Goal: Task Accomplishment & Management: Use online tool/utility

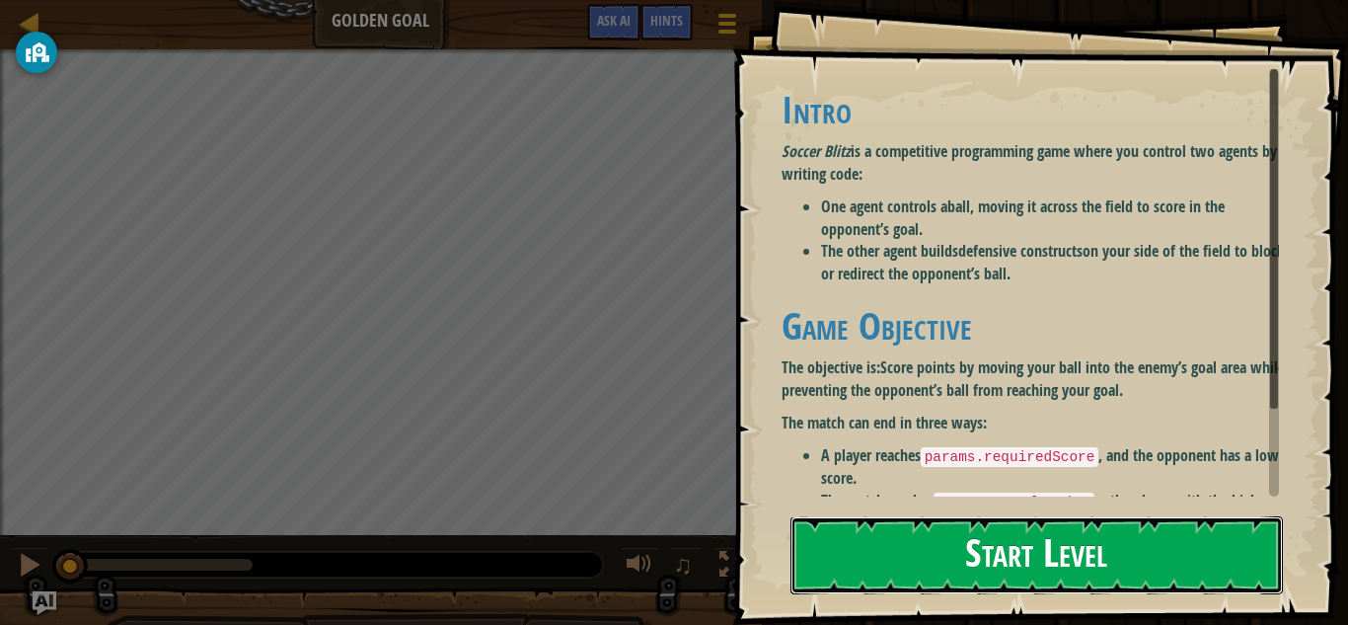
click at [932, 537] on button "Start Level" at bounding box center [1037, 555] width 493 height 78
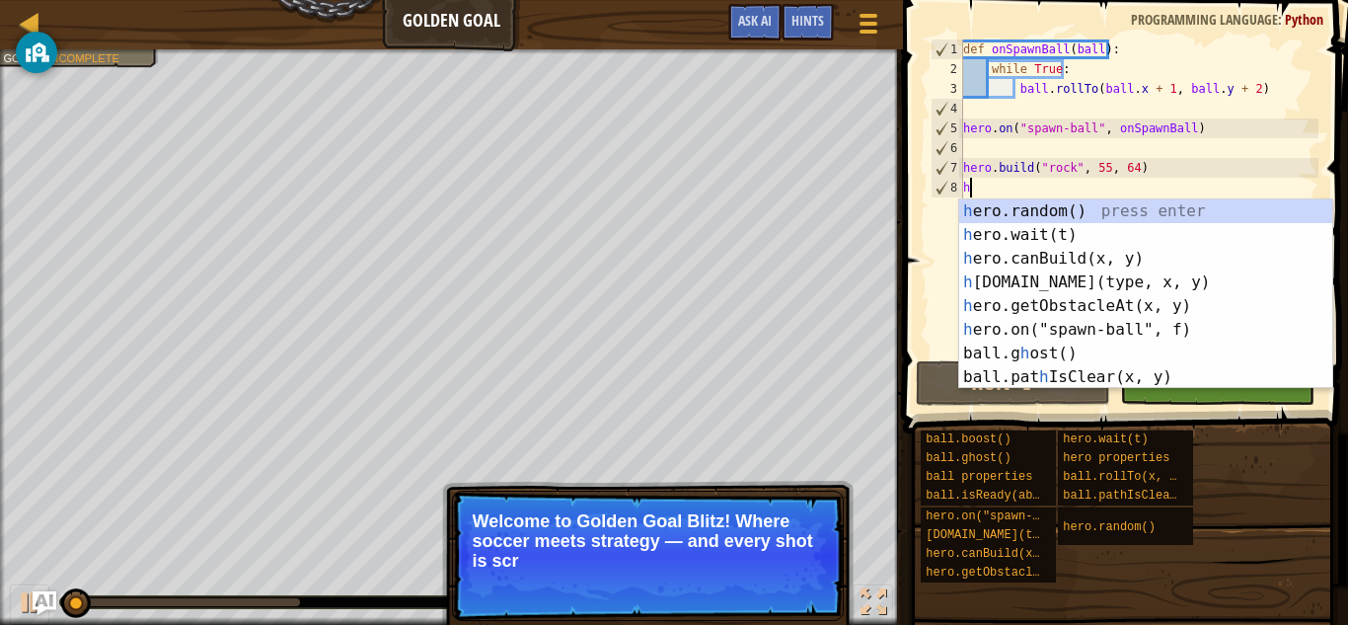
scroll to position [9, 0]
click at [1011, 225] on div "h ero.random() press enter h ero.wait(t) press enter h ero.canBuild(x, y) press…" at bounding box center [1145, 317] width 373 height 237
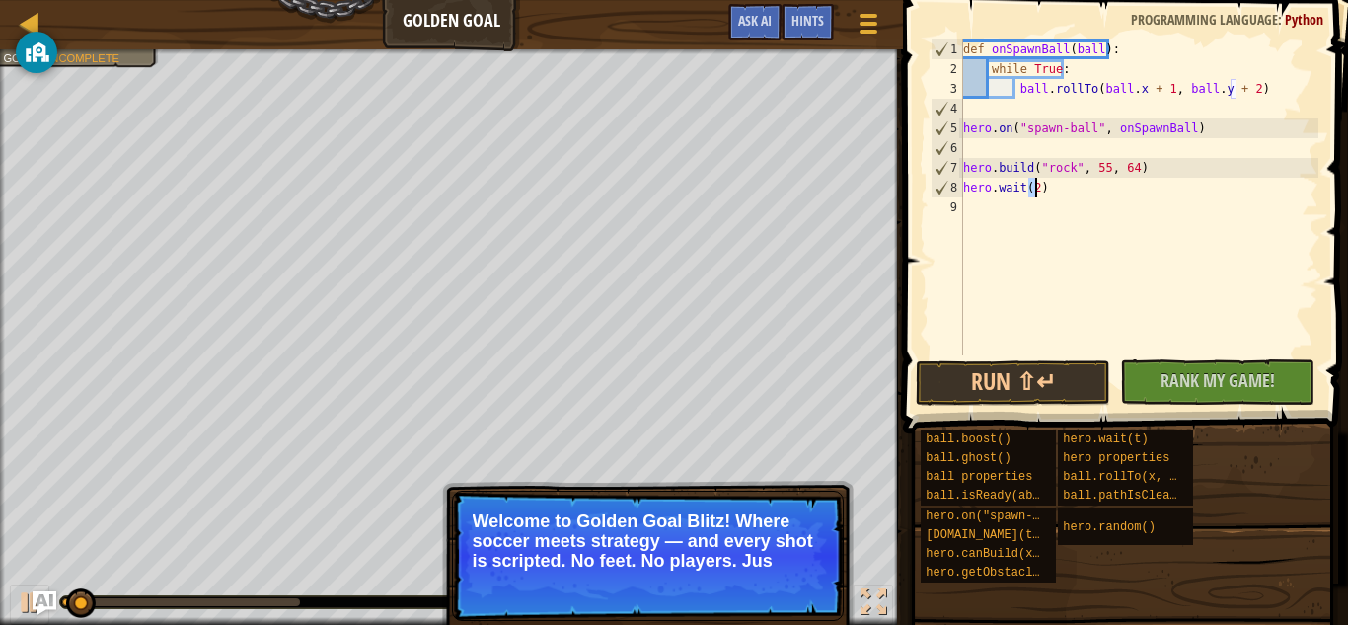
type textarea "hero.wait(2)"
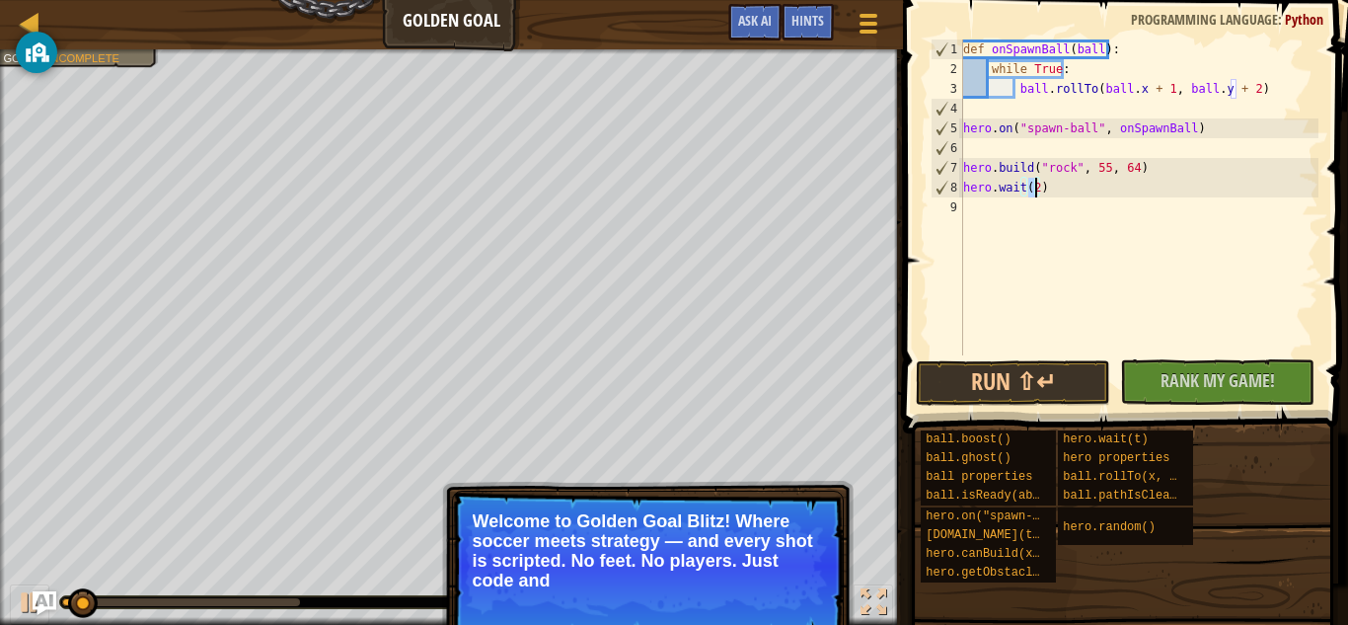
click at [980, 204] on div "def onSpawnBall ( ball ) : while True : ball . rollTo ( ball . x + 1 , ball . y…" at bounding box center [1138, 216] width 359 height 355
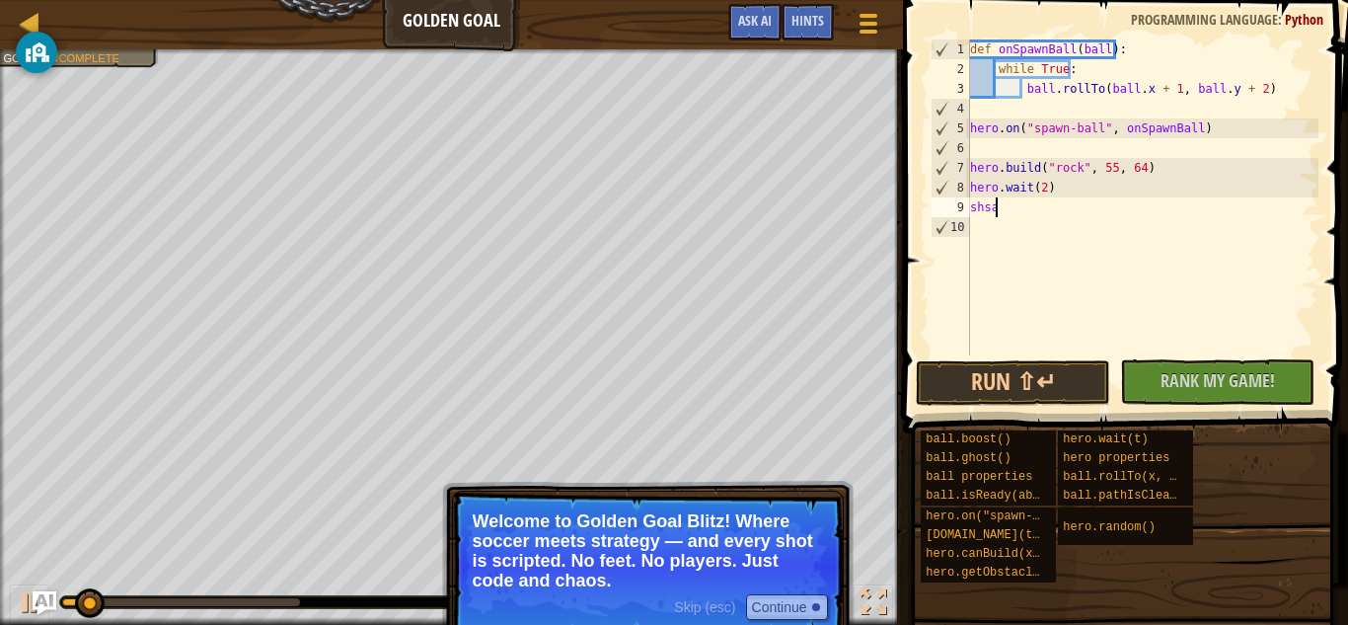
click at [980, 204] on div "def onSpawnBall ( ball ) : while True : ball . rollTo ( ball . x + 1 , ball . y…" at bounding box center [1142, 216] width 352 height 355
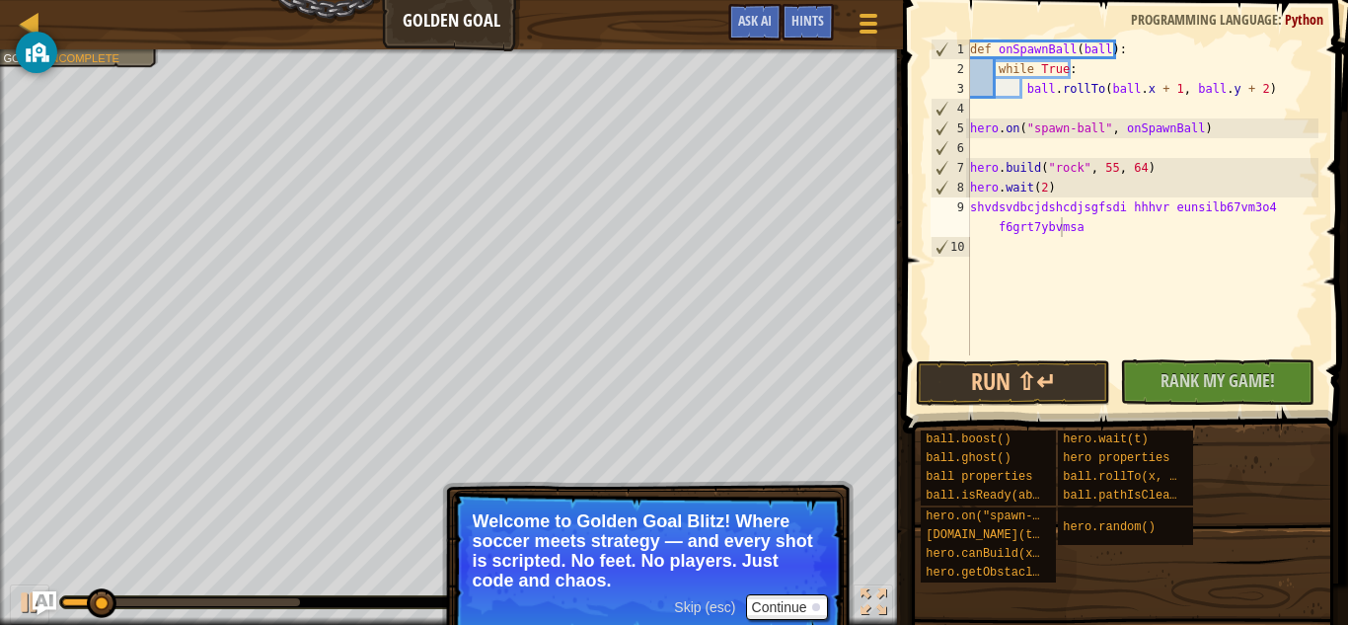
scroll to position [9, 29]
type textarea "shvdsvdbcjdshcdjsgfsdi hhhvr eunsilb67vm3o4 f6grt7ybvm4i f9d8ut389r t5seryurfcn…"
